Goal: Navigation & Orientation: Find specific page/section

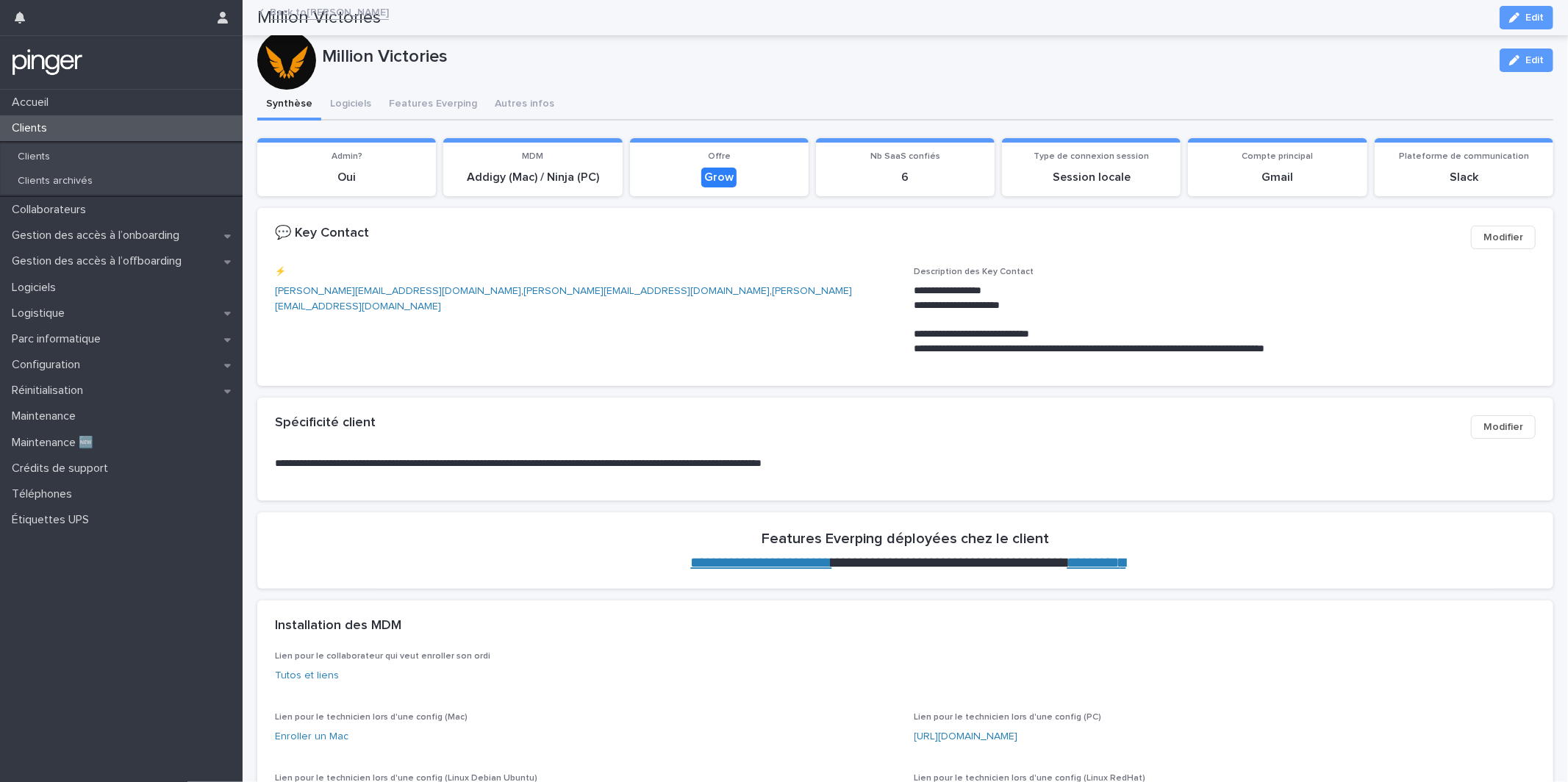
scroll to position [1000, 0]
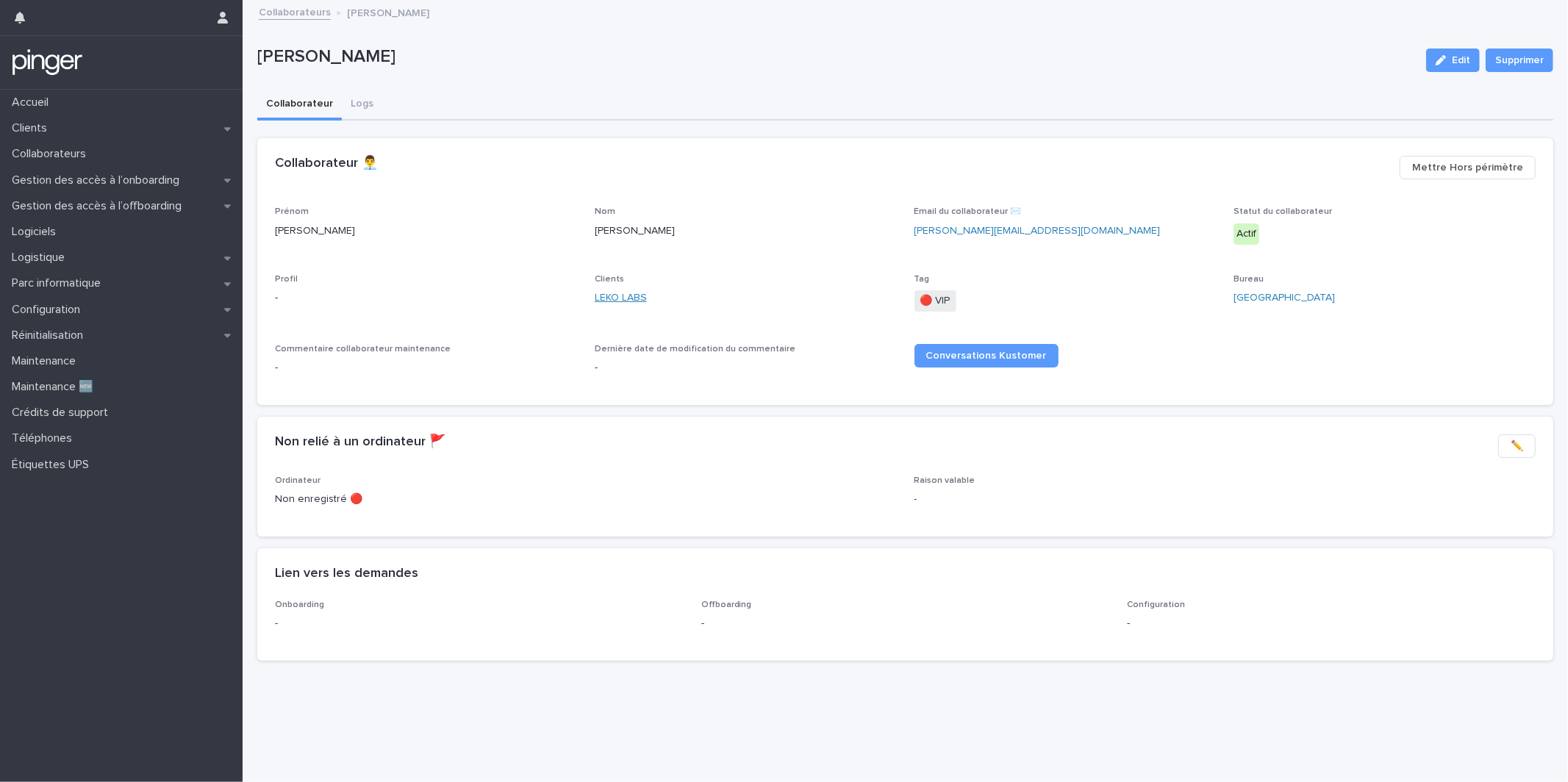
click at [604, 296] on link "LEKO LABS" at bounding box center [620, 298] width 52 height 15
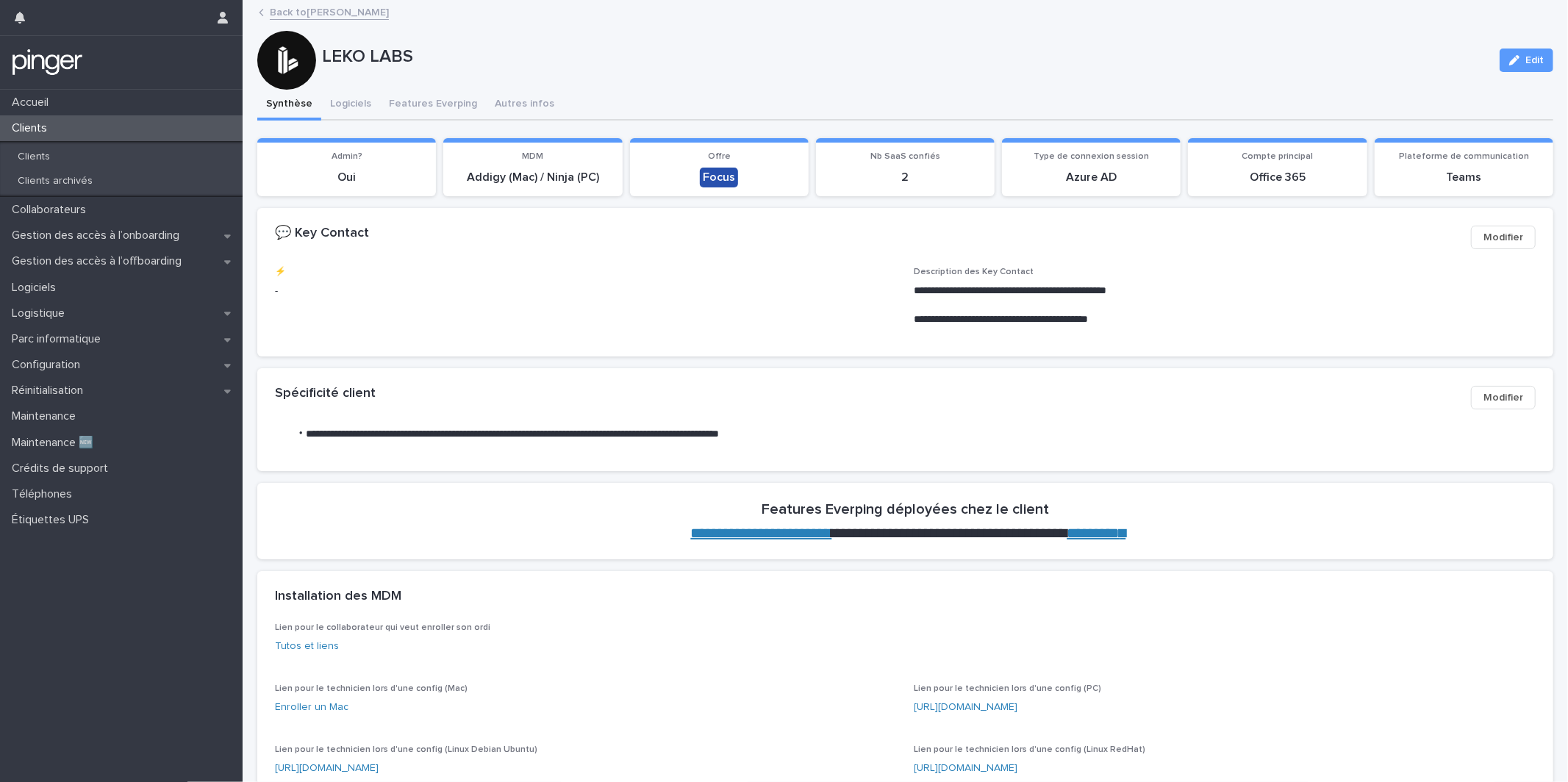
click at [728, 381] on div "Spécificité client ••• Modifier" at bounding box center [905, 398] width 1296 height 59
